Goal: Information Seeking & Learning: Find specific fact

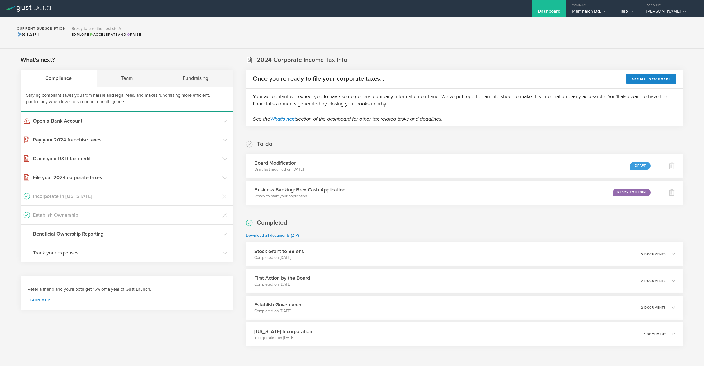
scroll to position [104, 0]
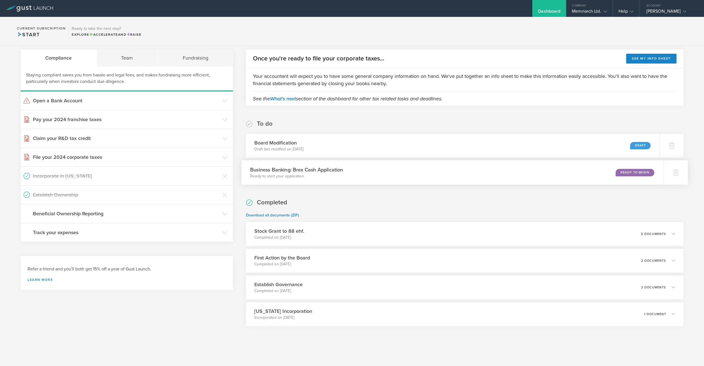
click at [625, 174] on div "Ready to Begin" at bounding box center [634, 173] width 38 height 8
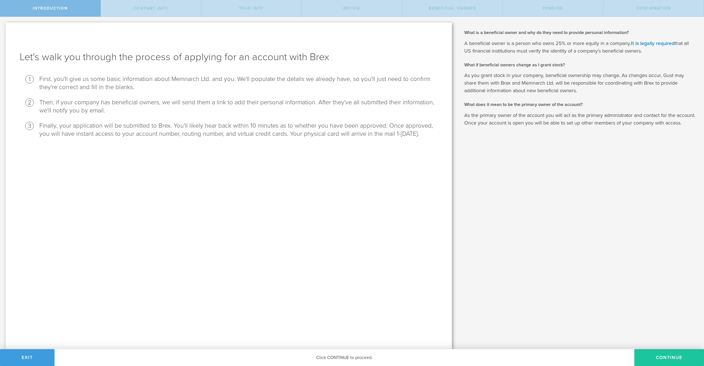
click at [659, 352] on button "Continue" at bounding box center [669, 357] width 70 height 17
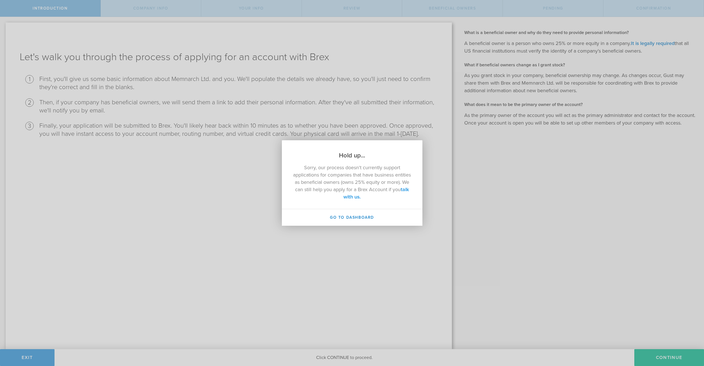
click at [367, 196] on link "talk with us." at bounding box center [375, 192] width 65 height 13
click at [358, 196] on link "talk with us." at bounding box center [375, 192] width 65 height 13
click at [361, 197] on link "talk with us." at bounding box center [375, 192] width 65 height 13
click at [538, 140] on div "Hold up... Sorry, our process doesn't currently support applications for compan…" at bounding box center [352, 183] width 704 height 366
click at [384, 220] on button "Go to Dashboard" at bounding box center [352, 217] width 140 height 17
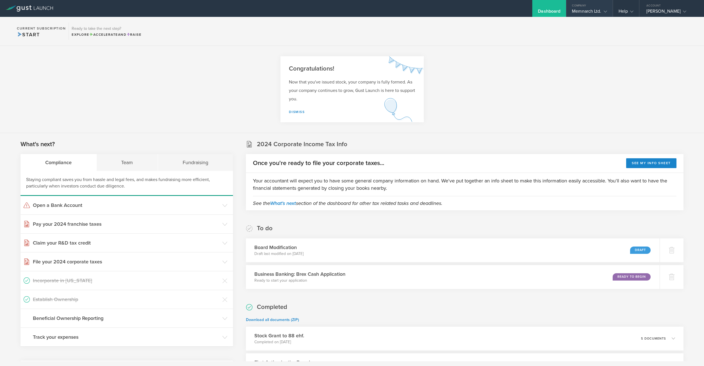
click at [594, 10] on div "Memnarch Ltd." at bounding box center [589, 12] width 35 height 8
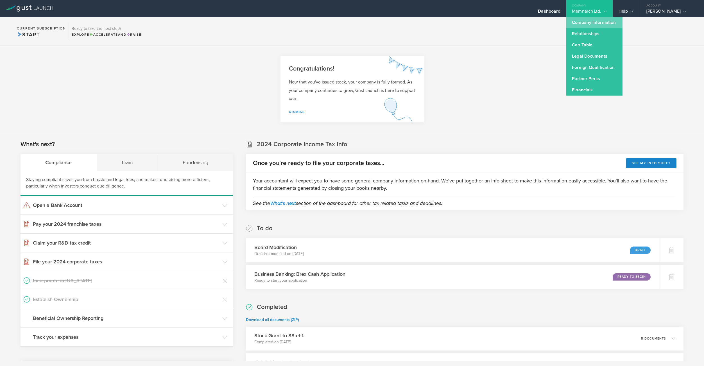
click at [593, 21] on link "Company Information" at bounding box center [594, 22] width 56 height 11
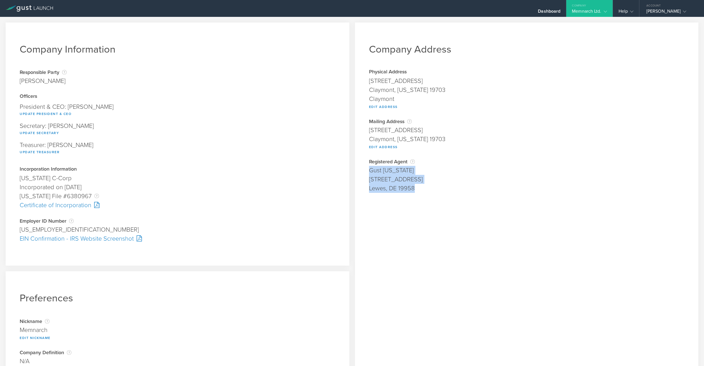
drag, startPoint x: 424, startPoint y: 188, endPoint x: 366, endPoint y: 171, distance: 59.5
click at [369, 171] on div "Registered Agent Your registered agent is an entity formed in [US_STATE] that i…" at bounding box center [526, 176] width 315 height 34
copy div "Gust [US_STATE] [STREET_ADDRESS]"
click at [268, 97] on div "Officers" at bounding box center [177, 97] width 315 height 6
click at [601, 13] on gust-icon at bounding box center [604, 11] width 6 height 6
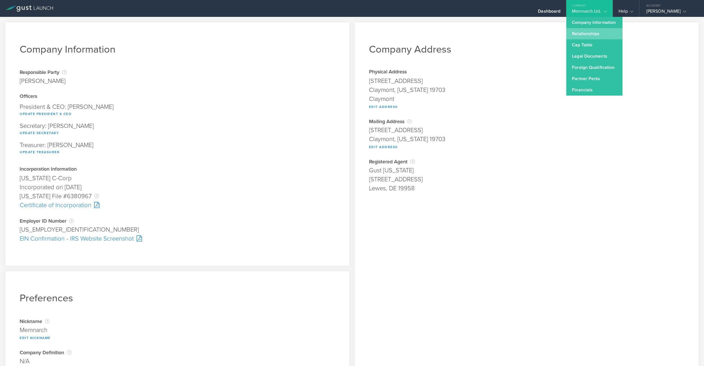
click at [594, 32] on link "Relationships" at bounding box center [594, 33] width 56 height 11
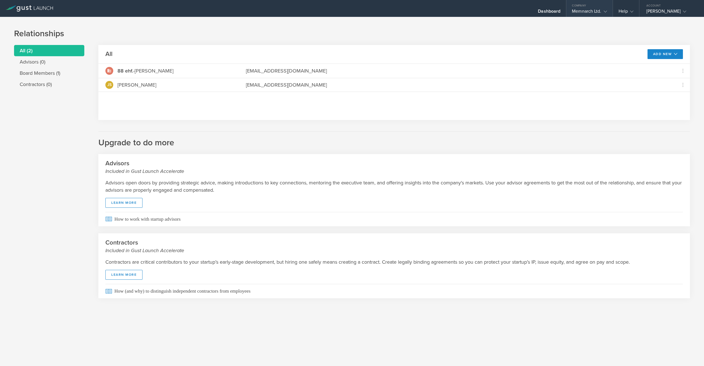
click at [601, 9] on gust-icon at bounding box center [604, 11] width 6 height 6
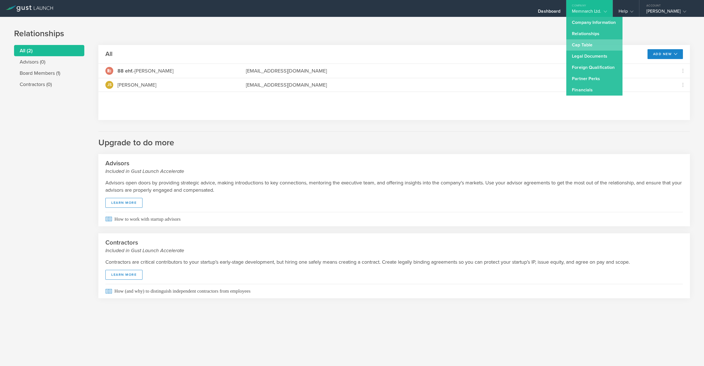
click at [587, 44] on link "Cap Table" at bounding box center [594, 44] width 56 height 11
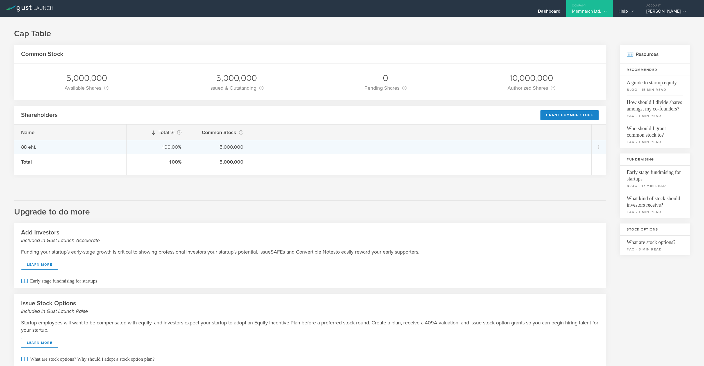
click at [28, 147] on div "88 ehf." at bounding box center [70, 146] width 98 height 7
click at [596, 147] on icon at bounding box center [598, 147] width 7 height 7
click at [596, 147] on md-backdrop at bounding box center [352, 183] width 704 height 366
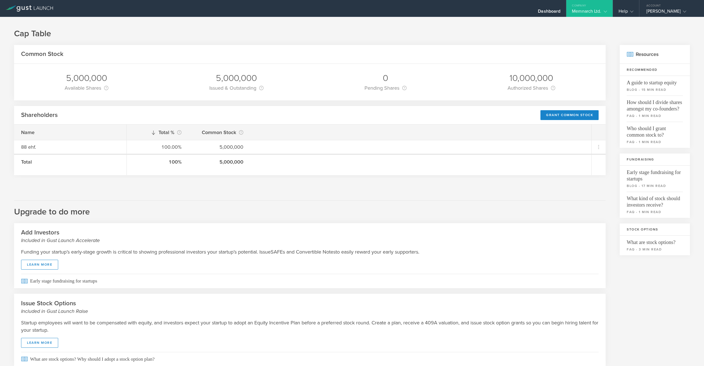
click at [224, 209] on h2 "Upgrade to do more" at bounding box center [309, 208] width 591 height 17
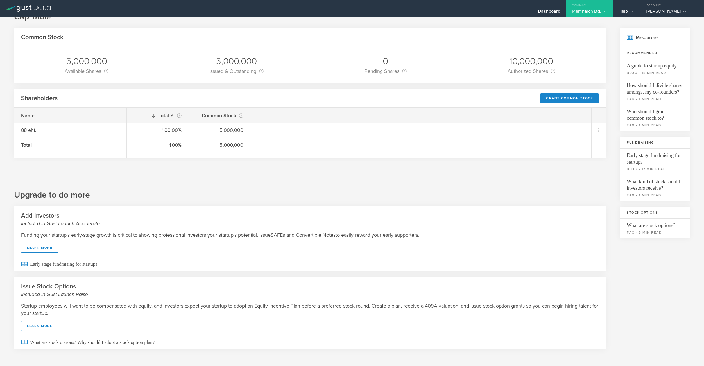
scroll to position [20, 0]
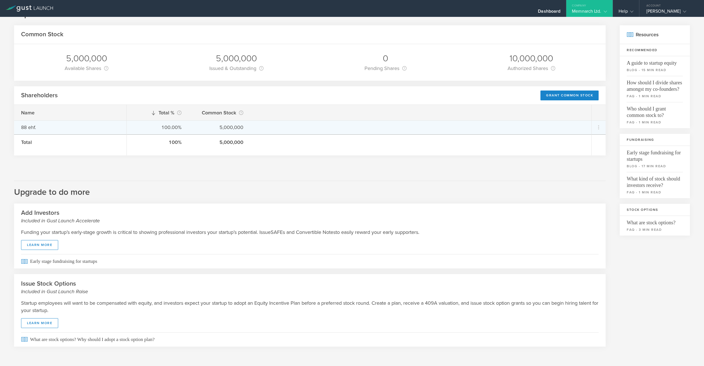
click at [24, 127] on div "88 ehf." at bounding box center [70, 127] width 98 height 7
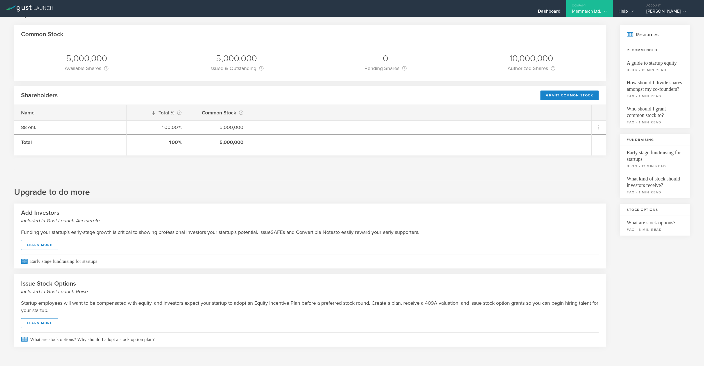
click at [594, 11] on div "Memnarch Ltd." at bounding box center [589, 12] width 35 height 8
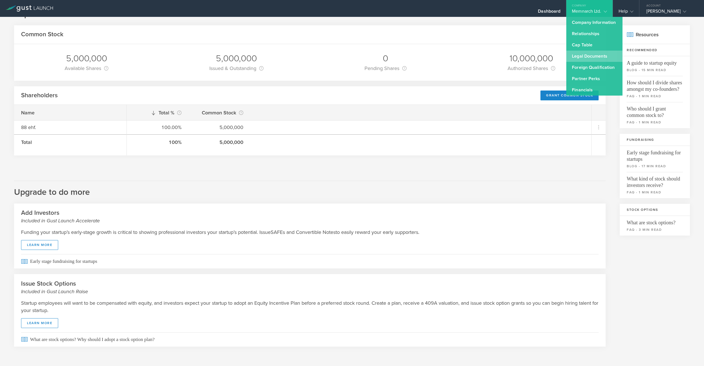
click at [593, 55] on link "Legal Documents" at bounding box center [594, 56] width 56 height 11
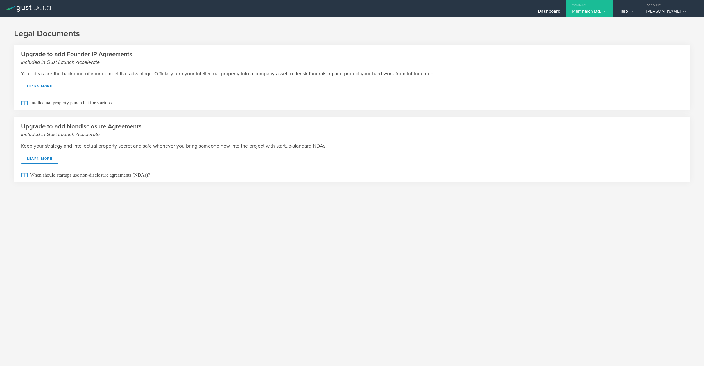
click at [582, 10] on div "Memnarch Ltd." at bounding box center [589, 12] width 35 height 8
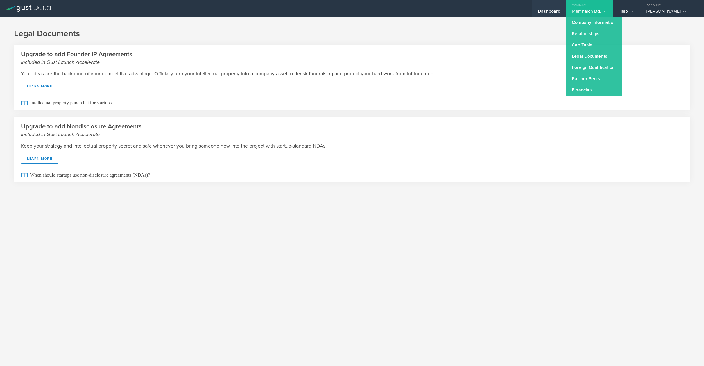
click at [555, 10] on div "Dashboard" at bounding box center [549, 12] width 22 height 8
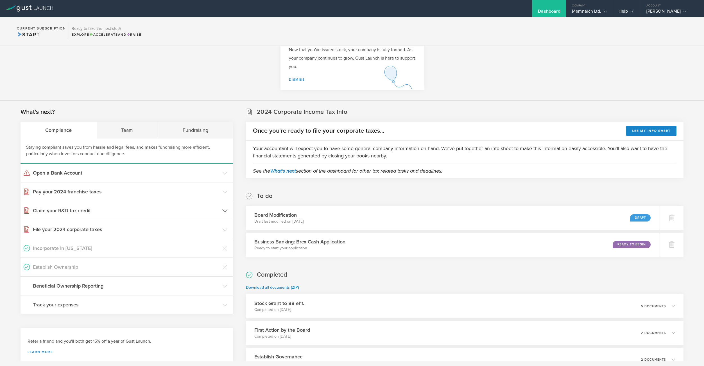
scroll to position [104, 0]
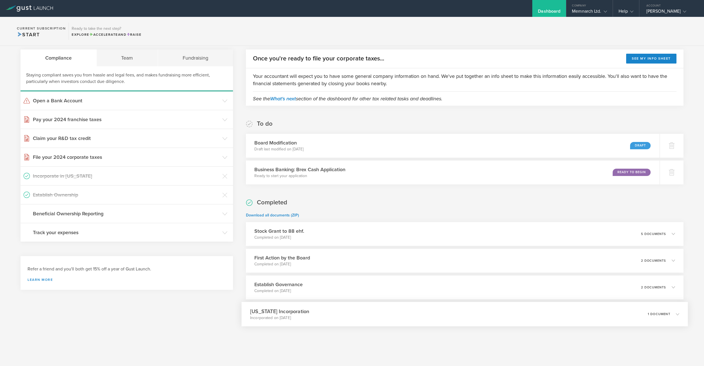
click at [355, 310] on div "[US_STATE] Incorporation Incorporated on [DATE] 1 document" at bounding box center [464, 314] width 446 height 24
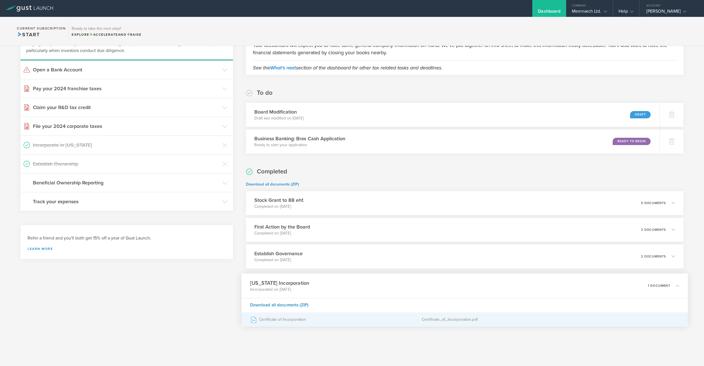
click at [279, 319] on div "Certificate of Incorporation" at bounding box center [336, 319] width 172 height 14
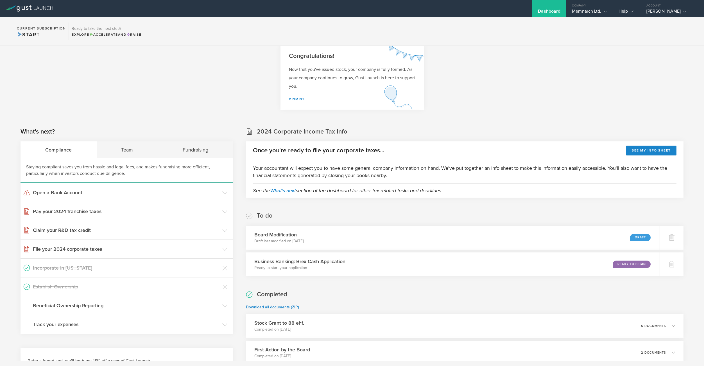
scroll to position [0, 0]
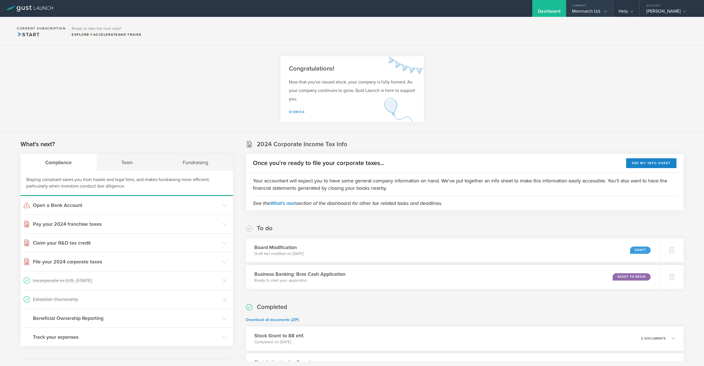
click at [584, 12] on div "Memnarch Ltd." at bounding box center [589, 12] width 35 height 8
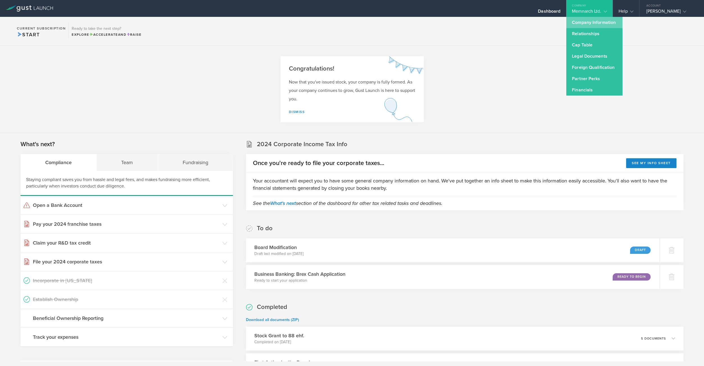
click at [588, 25] on link "Company Information" at bounding box center [594, 22] width 56 height 11
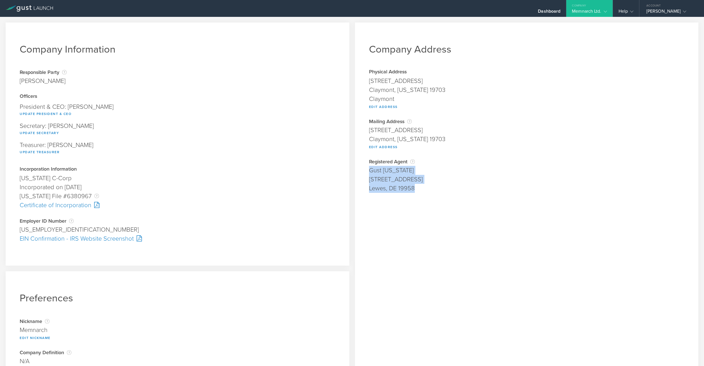
drag, startPoint x: 420, startPoint y: 186, endPoint x: 367, endPoint y: 171, distance: 55.1
click at [369, 171] on div "Registered Agent Your registered agent is an entity formed in [US_STATE] that i…" at bounding box center [526, 176] width 315 height 34
copy div "Gust [US_STATE] [STREET_ADDRESS]"
